Goal: Task Accomplishment & Management: Complete application form

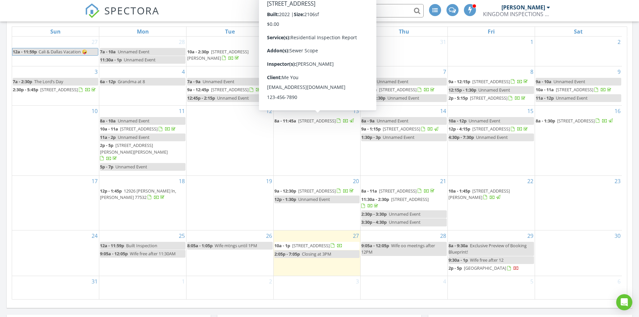
scroll to position [369, 0]
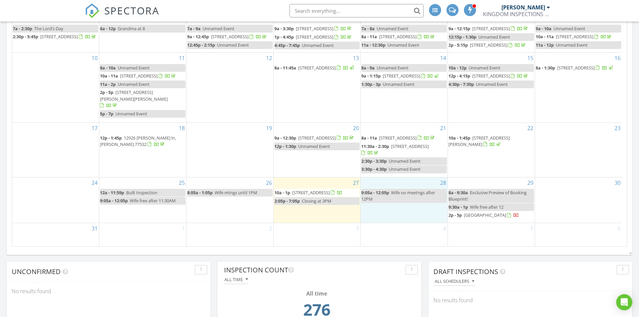
click at [390, 208] on div "28 9:05a - 12:05p Wife oo meetngs after 12PM" at bounding box center [404, 199] width 87 height 45
click at [397, 181] on link "Inspection" at bounding box center [404, 180] width 35 height 11
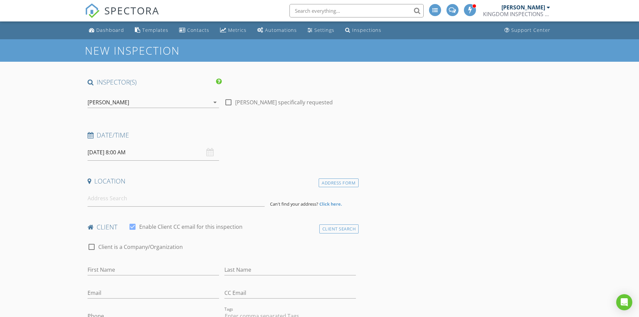
click at [119, 153] on input "08/28/2025 8:00 AM" at bounding box center [153, 152] width 131 height 16
type input "09"
type input "08/28/2025 9:00 AM"
click at [126, 263] on span at bounding box center [126, 263] width 5 height 7
type input "10"
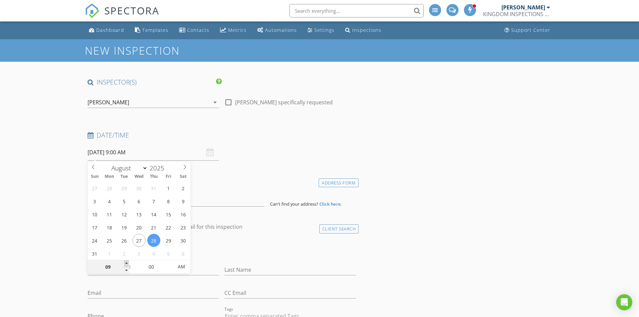
type input "08/28/2025 10:00 AM"
click at [126, 263] on span at bounding box center [126, 263] width 5 height 7
type input "11"
type input "08/28/2025 11:00 AM"
click at [126, 263] on span at bounding box center [126, 263] width 5 height 7
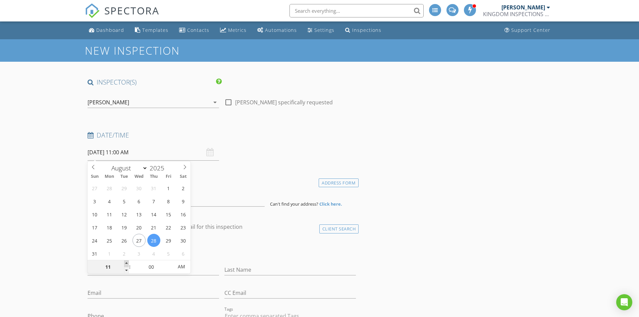
type input "12"
type input "08/28/2025 12:00 PM"
click at [126, 263] on span at bounding box center [126, 263] width 5 height 7
type input "01"
type input "08/28/2025 1:00 PM"
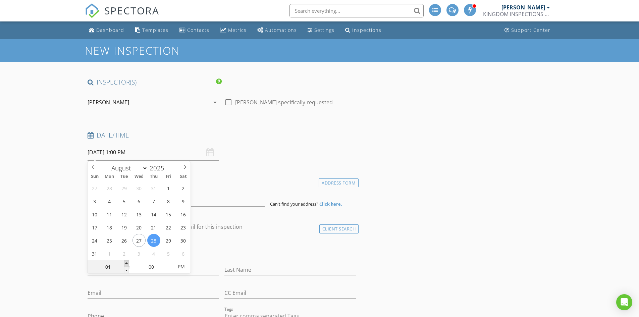
click at [126, 263] on span at bounding box center [126, 263] width 5 height 7
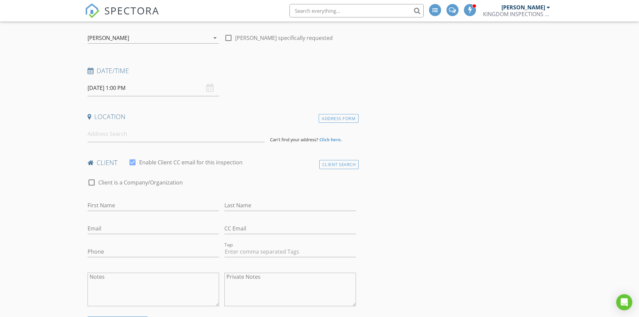
scroll to position [67, 0]
click at [234, 203] on input "Last Name" at bounding box center [289, 202] width 131 height 11
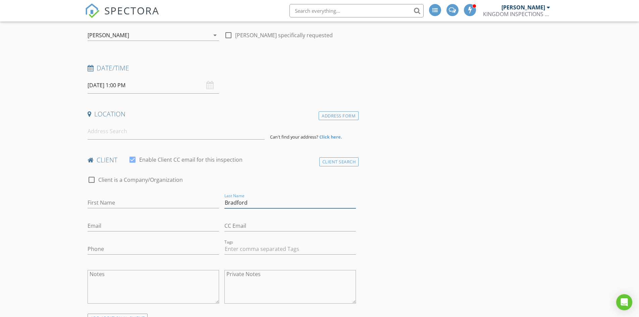
type input "Bradford"
click at [139, 204] on input "First Name" at bounding box center [153, 202] width 131 height 11
type input "Debra"
click at [105, 226] on input "Email" at bounding box center [153, 225] width 131 height 11
type input "Debra-bradford@sbcglobal.net"
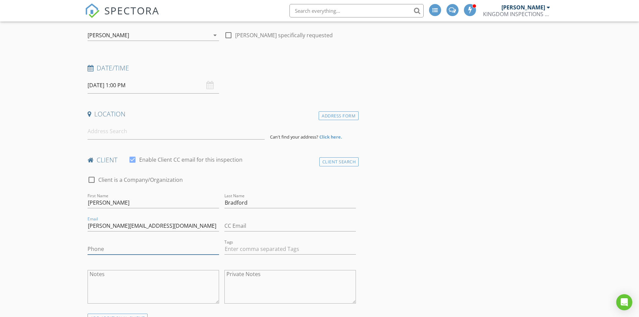
click at [94, 252] on input "Phone" at bounding box center [153, 249] width 131 height 11
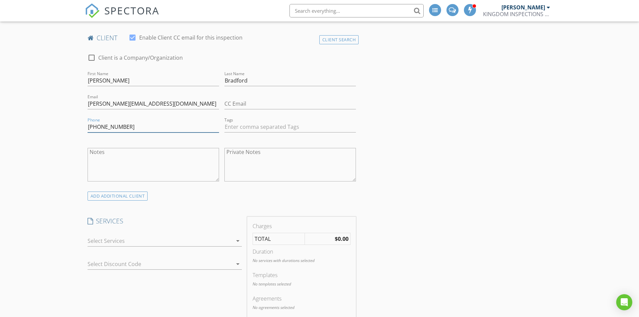
scroll to position [201, 0]
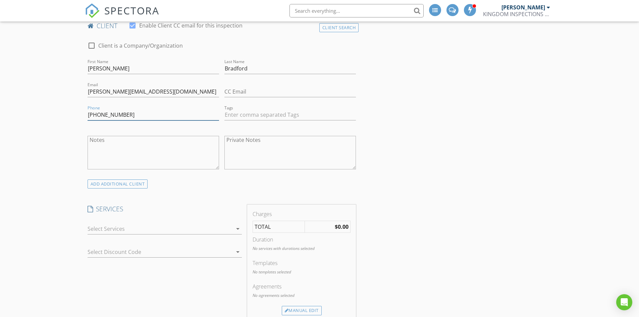
type input "213-509-0153"
click at [124, 228] on div at bounding box center [160, 228] width 145 height 11
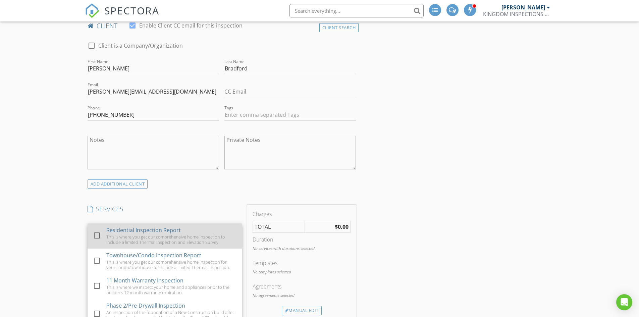
click at [97, 236] on div at bounding box center [96, 235] width 11 height 11
checkbox input "true"
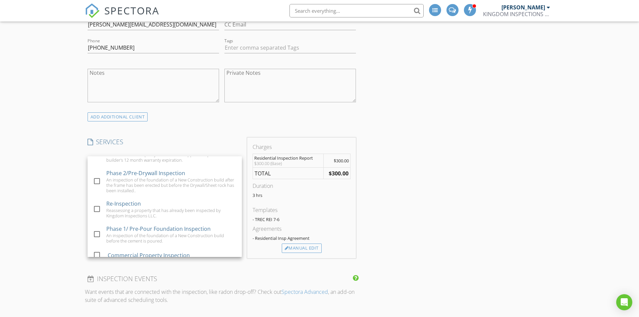
scroll to position [63, 0]
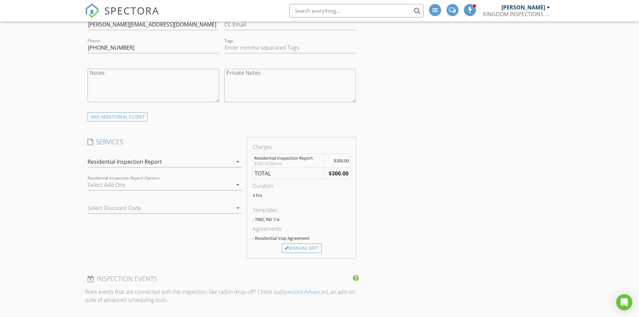
click at [128, 186] on div at bounding box center [160, 184] width 145 height 11
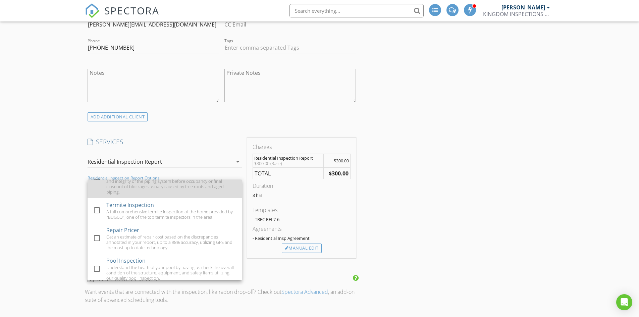
scroll to position [57, 0]
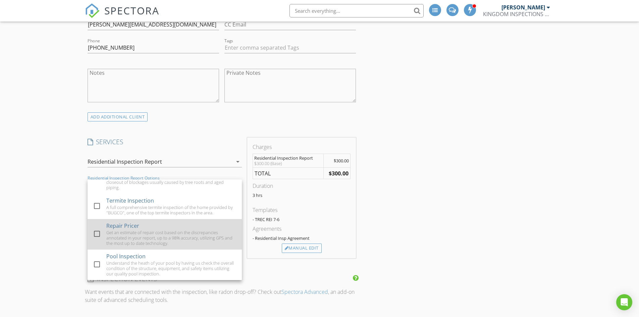
click at [96, 234] on div at bounding box center [96, 233] width 11 height 11
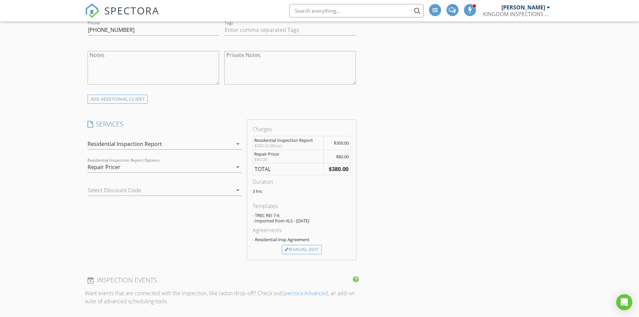
scroll to position [268, 0]
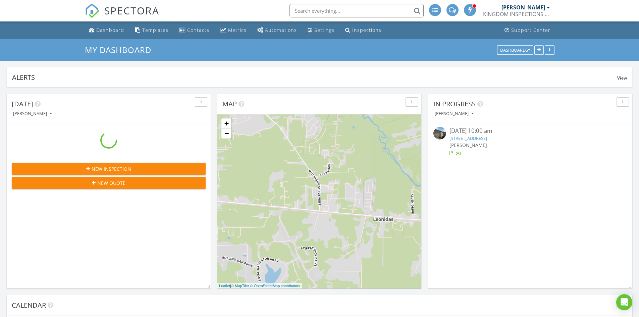
scroll to position [144, 204]
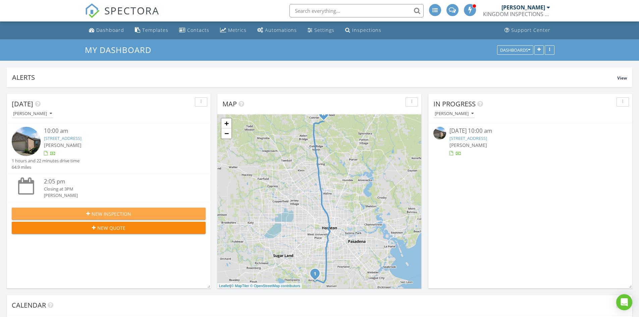
click at [111, 214] on span "New Inspection" at bounding box center [112, 213] width 40 height 7
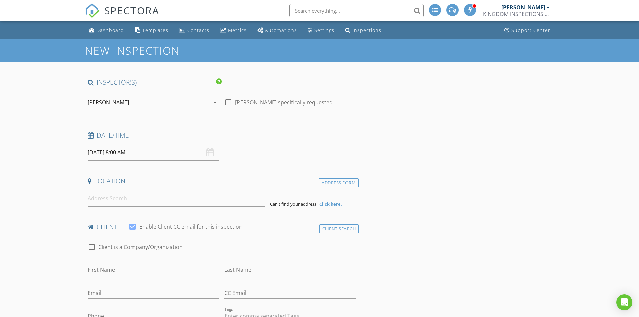
click at [152, 155] on input "08/28/2025 8:00 AM" at bounding box center [153, 152] width 131 height 16
select select "8"
click at [186, 167] on icon at bounding box center [184, 167] width 5 height 5
type input "09/08/2025 8:00 AM"
type input "09"
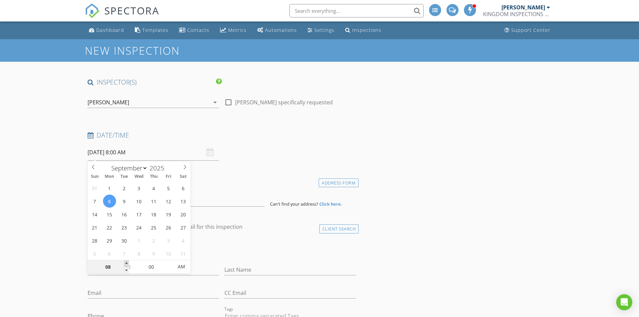
type input "09/08/2025 9:00 AM"
click at [126, 263] on span at bounding box center [126, 263] width 5 height 7
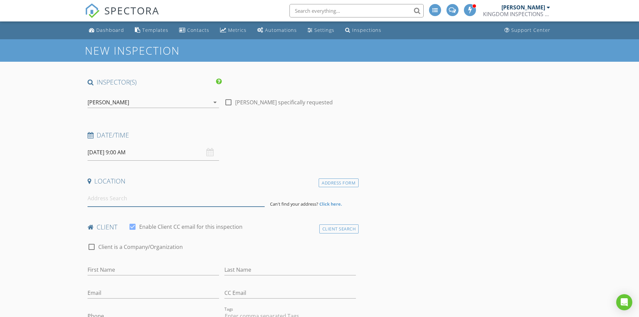
click at [118, 201] on input at bounding box center [176, 198] width 177 height 16
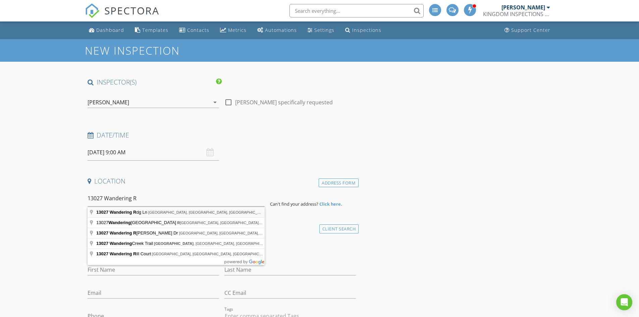
type input "13027 Wandering Rdg Ln, Conroe, TX, USA"
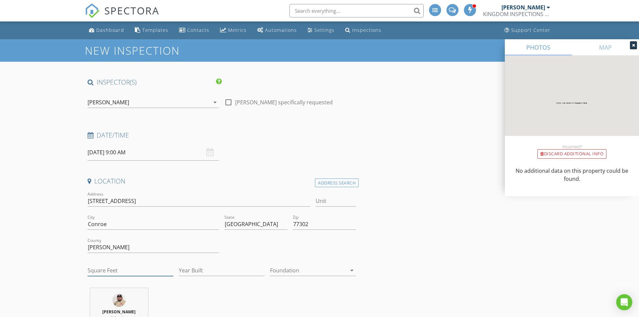
click at [136, 271] on input "Square Feet" at bounding box center [131, 270] width 86 height 11
type input "2703"
click at [193, 273] on input "Year Built" at bounding box center [222, 270] width 86 height 11
type input "2025"
click at [283, 271] on div at bounding box center [308, 270] width 76 height 11
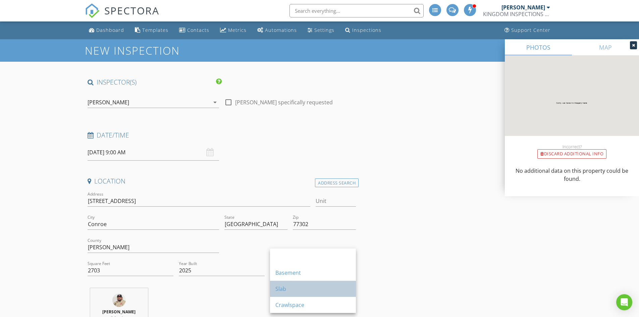
click at [301, 294] on div "Slab" at bounding box center [312, 289] width 75 height 16
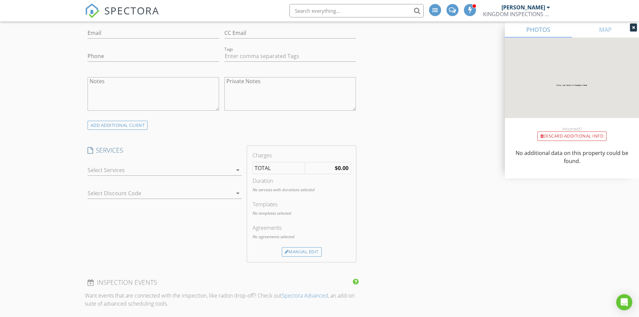
scroll to position [403, 0]
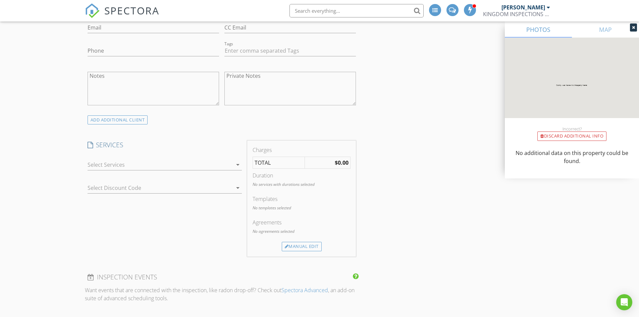
click at [125, 166] on div at bounding box center [160, 164] width 145 height 11
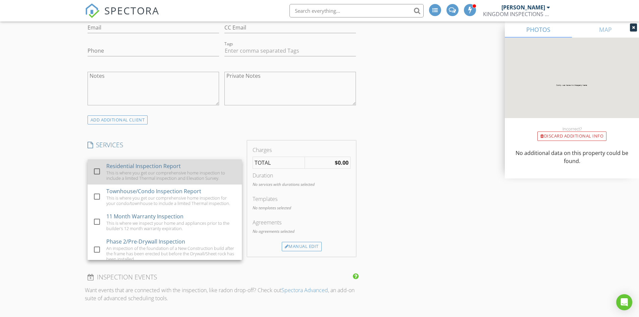
click at [95, 170] on div at bounding box center [96, 171] width 11 height 11
checkbox input "true"
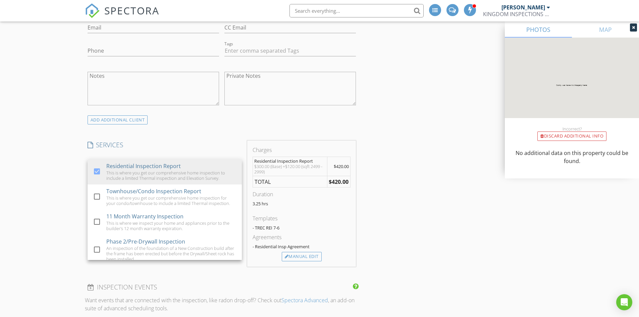
click at [72, 181] on div "New Inspection INSPECTOR(S) check_box Preston Hodge PRIMARY Preston Hodge arrow…" at bounding box center [319, 305] width 639 height 1336
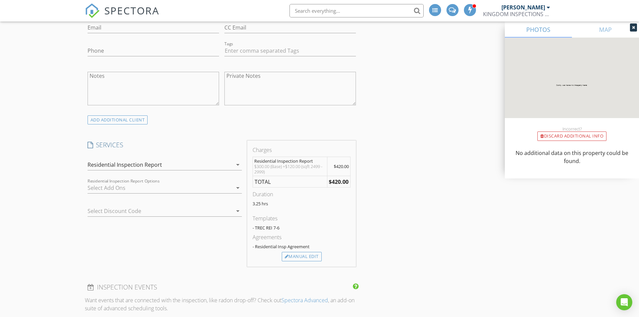
click at [123, 187] on div at bounding box center [160, 187] width 145 height 11
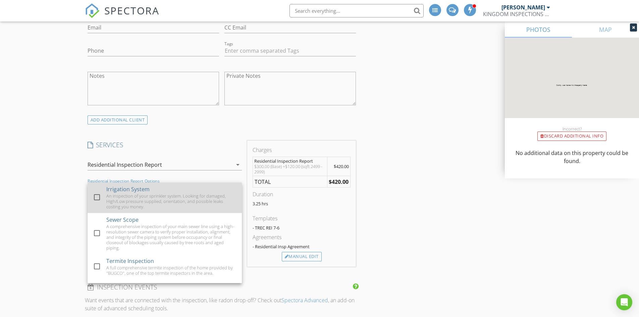
click at [96, 199] on div at bounding box center [96, 197] width 11 height 11
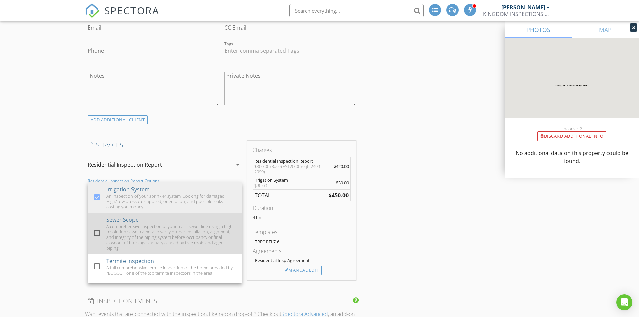
click at [98, 234] on div at bounding box center [96, 232] width 11 height 11
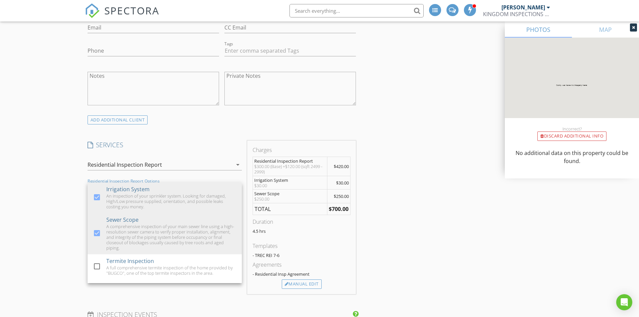
click at [68, 213] on div "New Inspection INSPECTOR(S) check_box Preston Hodge PRIMARY Preston Hodge arrow…" at bounding box center [319, 319] width 639 height 1364
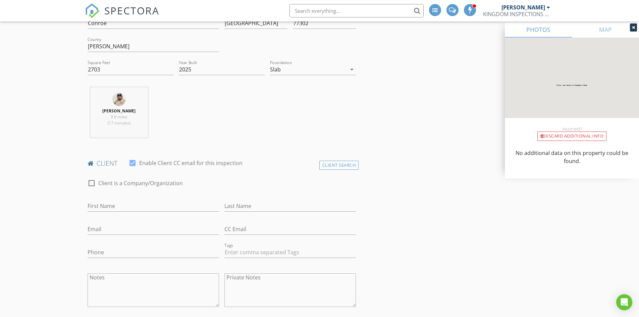
scroll to position [201, 0]
click at [133, 206] on input "First Name" at bounding box center [153, 205] width 131 height 11
type input "Devon"
type input "Turner"
click at [108, 228] on input "Email" at bounding box center [153, 228] width 131 height 11
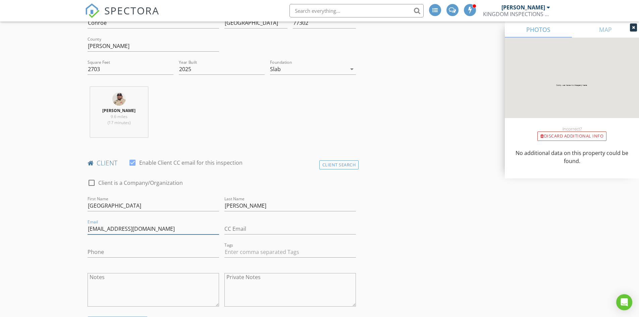
type input "Neoturn88@gmail.com"
click at [118, 252] on input "Phone" at bounding box center [153, 252] width 131 height 11
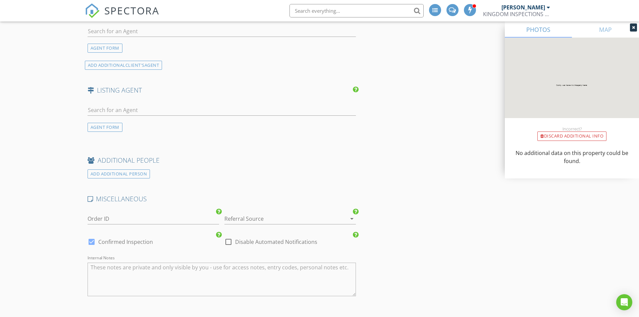
scroll to position [872, 0]
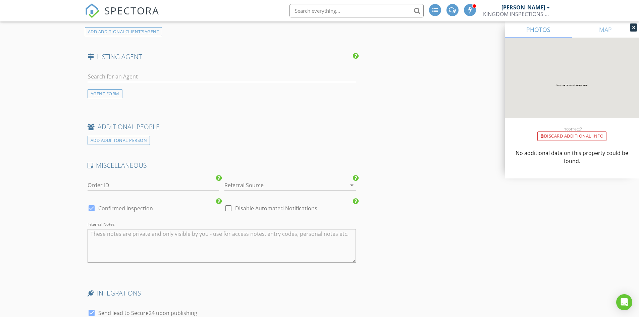
type input "832-564-5246"
click at [250, 186] on div at bounding box center [280, 185] width 113 height 11
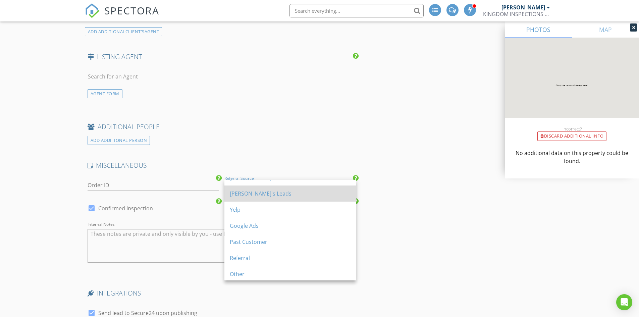
scroll to position [44, 0]
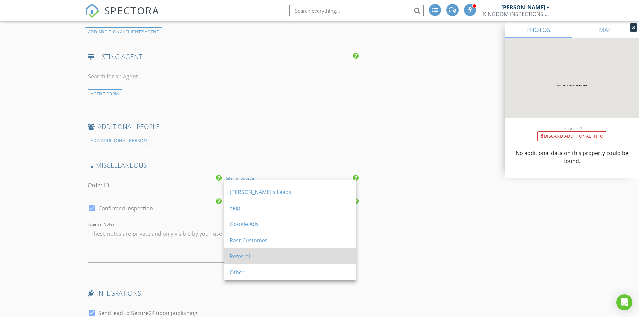
click at [261, 256] on div "Referral" at bounding box center [290, 256] width 121 height 8
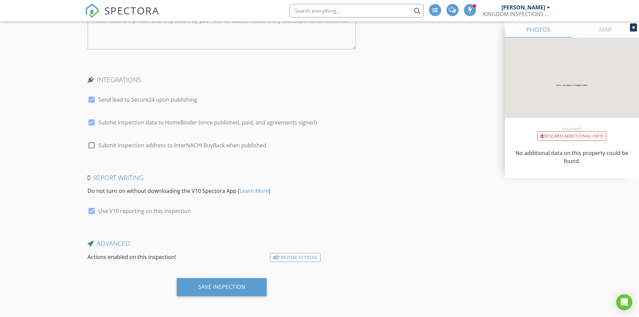
scroll to position [1086, 0]
click at [225, 284] on div "Save Inspection" at bounding box center [221, 286] width 47 height 7
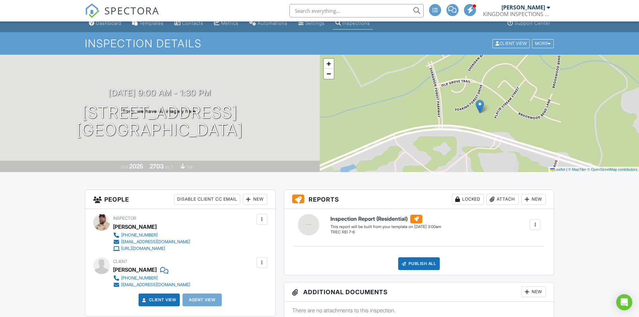
scroll to position [5, 0]
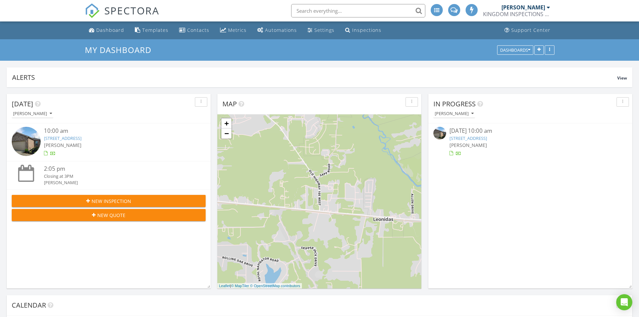
scroll to position [144, 204]
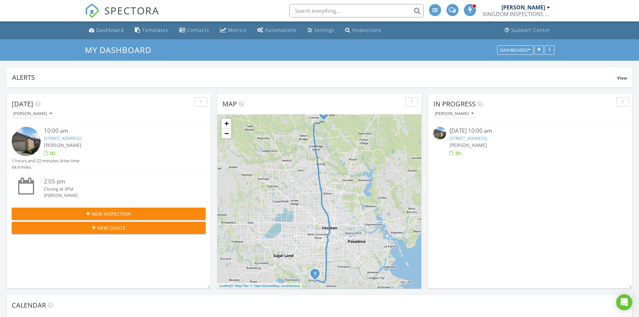
click at [81, 139] on link "1459 Elsinore Dr, Arcola, TX 77583" at bounding box center [63, 138] width 38 height 6
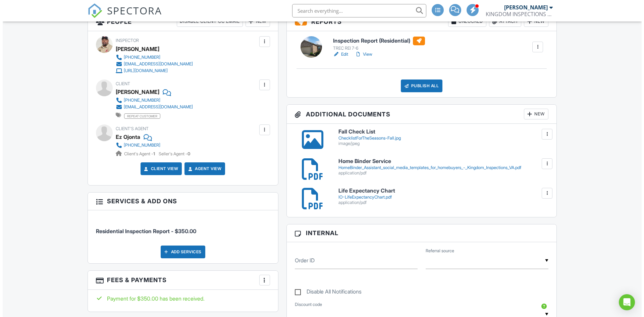
scroll to position [201, 0]
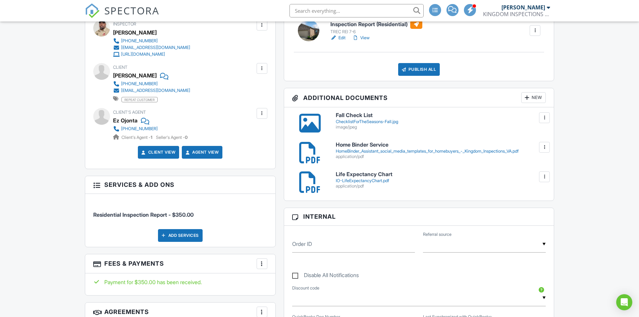
click at [534, 99] on div "New" at bounding box center [533, 97] width 24 height 11
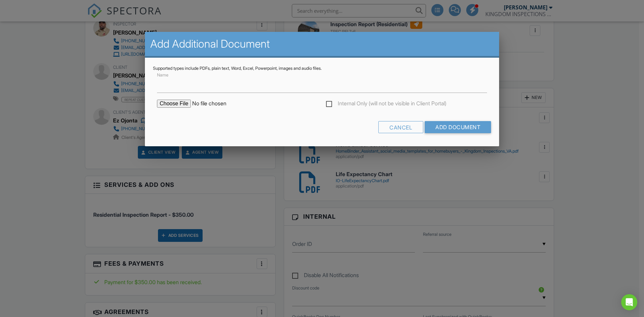
click at [174, 103] on input "file" at bounding box center [214, 104] width 114 height 8
type input "C:\fakepath\Elevation Survey.xlsx - Sheet1.pdf"
click at [177, 88] on input "Name" at bounding box center [322, 84] width 330 height 16
type input "Elevation Survey"
click at [455, 128] on input "Add Document" at bounding box center [458, 127] width 66 height 12
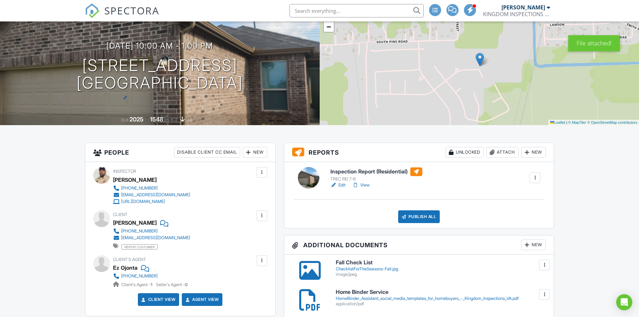
scroll to position [67, 0]
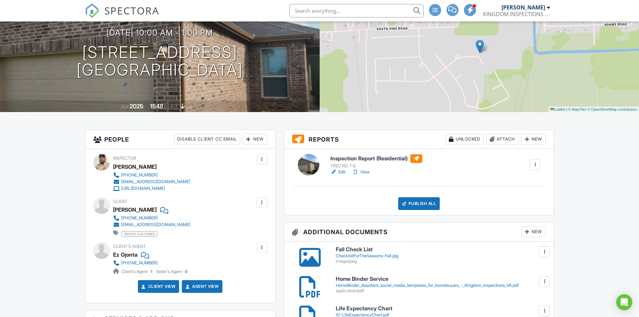
click at [342, 173] on link "Edit" at bounding box center [337, 172] width 15 height 7
